Goal: Transaction & Acquisition: Book appointment/travel/reservation

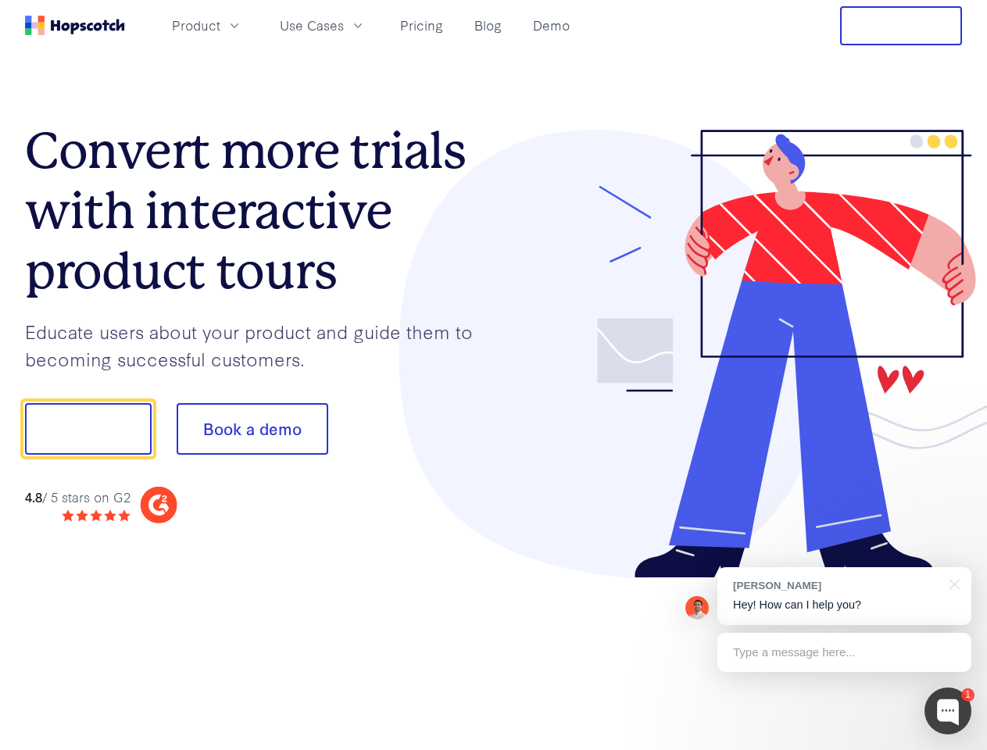
click at [494, 375] on div at bounding box center [728, 354] width 469 height 449
click at [220, 25] on span "Product" at bounding box center [196, 26] width 48 height 20
click at [344, 25] on span "Use Cases" at bounding box center [312, 26] width 64 height 20
click at [901, 26] on button "Free Trial" at bounding box center [901, 25] width 122 height 39
click at [88, 429] on button "Show me!" at bounding box center [88, 429] width 127 height 52
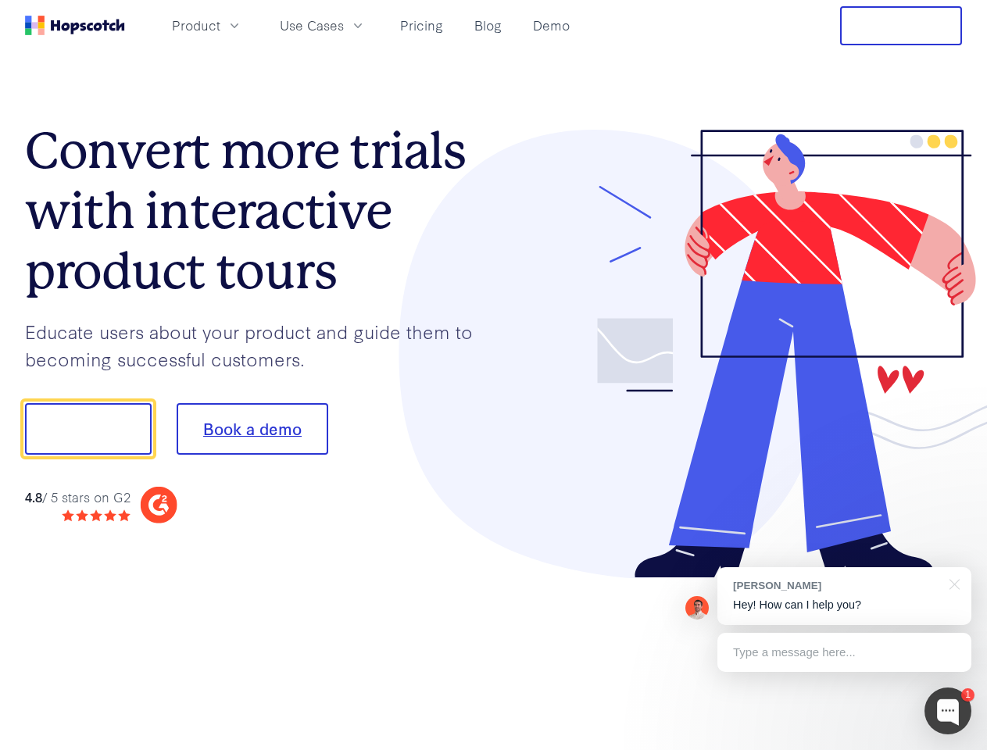
click at [252, 429] on button "Book a demo" at bounding box center [253, 429] width 152 height 52
click at [948, 711] on div at bounding box center [947, 711] width 47 height 47
click at [844, 596] on div "[PERSON_NAME] Hey! How can I help you?" at bounding box center [844, 596] width 254 height 58
click at [952, 583] on div at bounding box center [951, 583] width 39 height 32
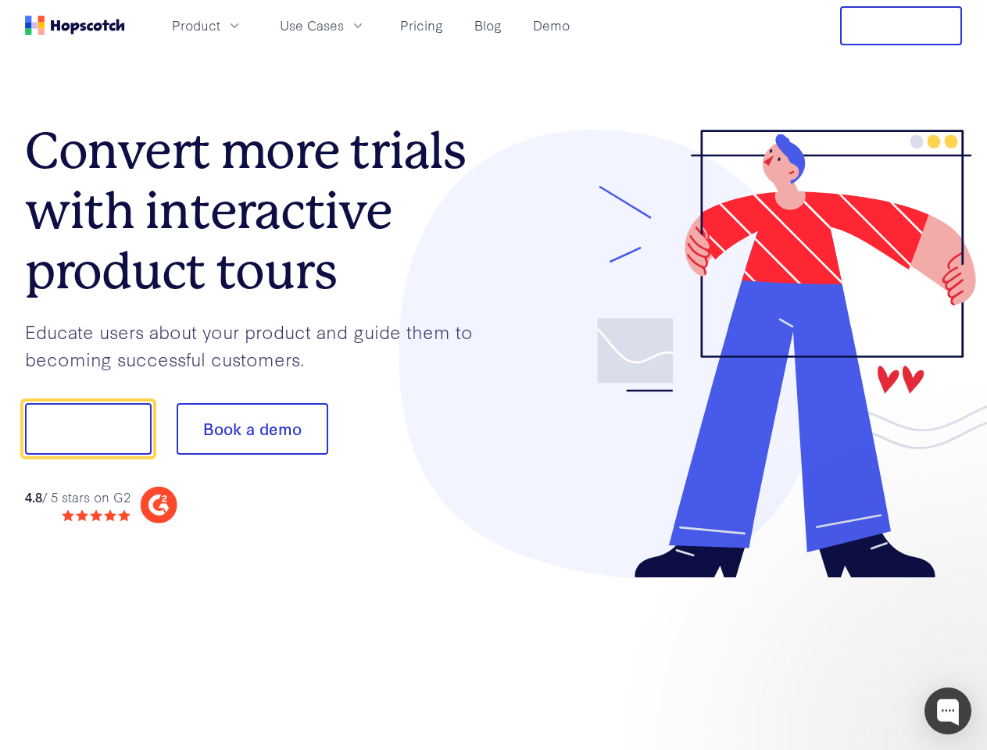
click at [844, 652] on div at bounding box center [824, 532] width 293 height 312
